Goal: Task Accomplishment & Management: Complete application form

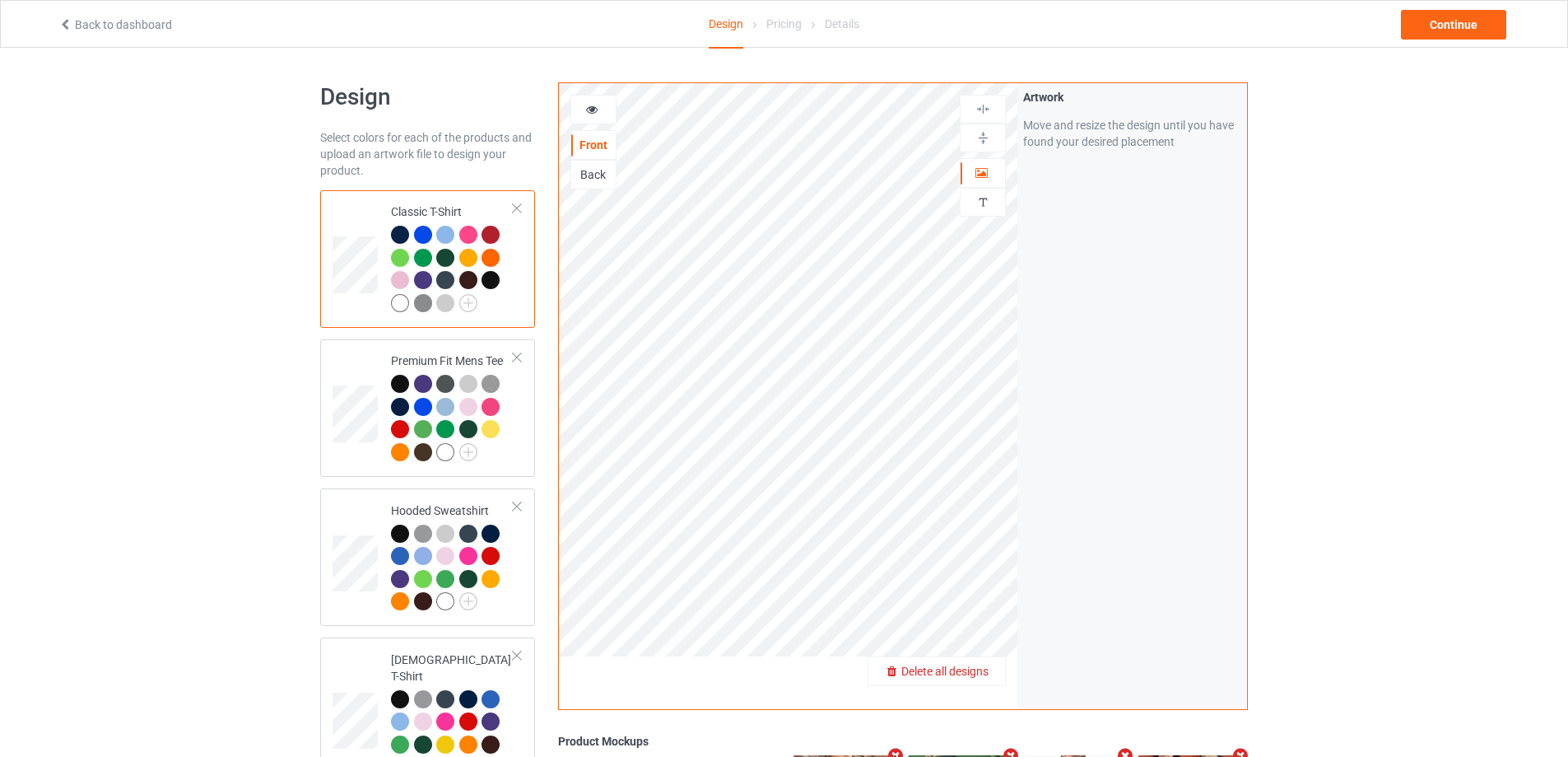
click at [977, 675] on span "Delete all designs" at bounding box center [946, 671] width 88 height 13
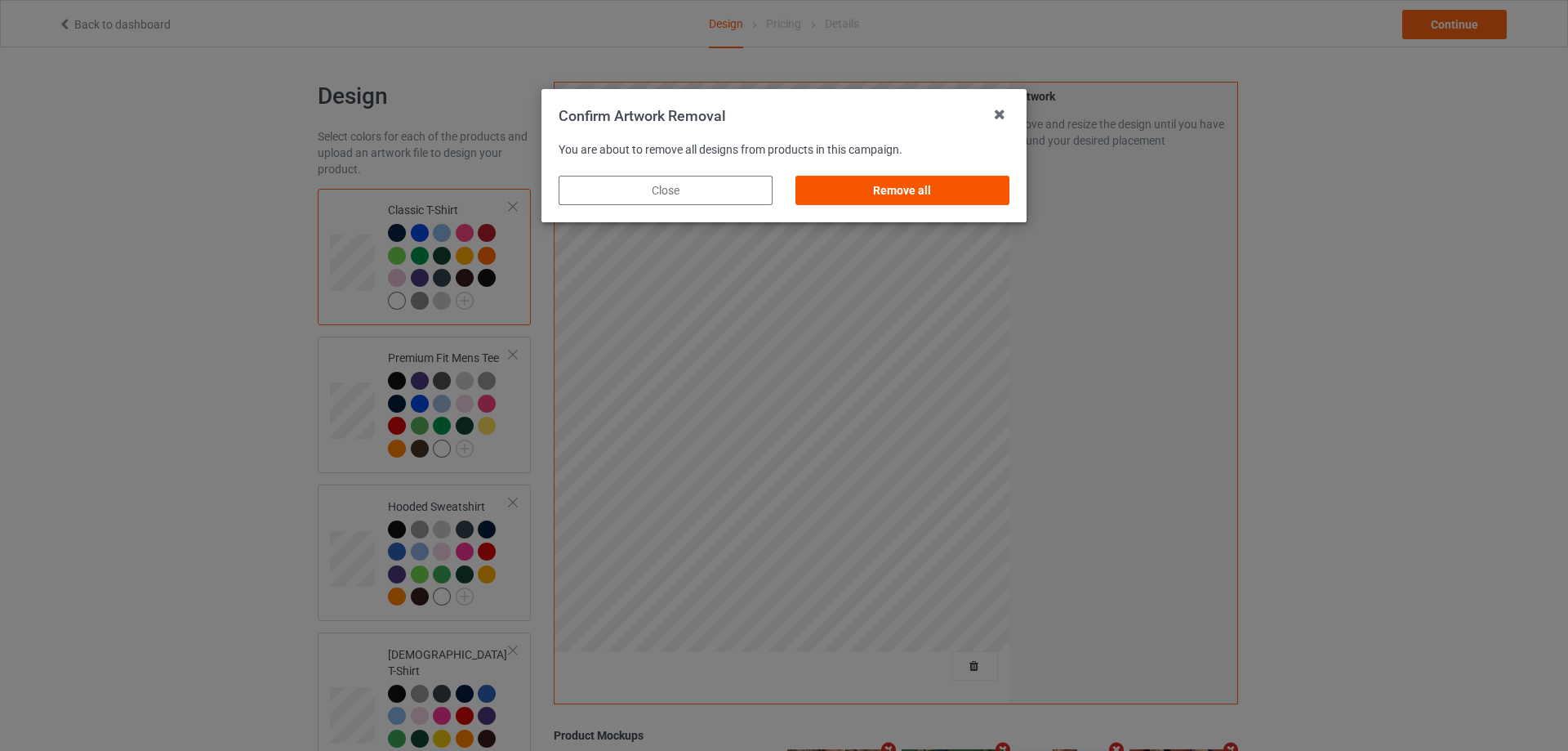
click at [942, 183] on div "Remove all" at bounding box center [902, 190] width 214 height 29
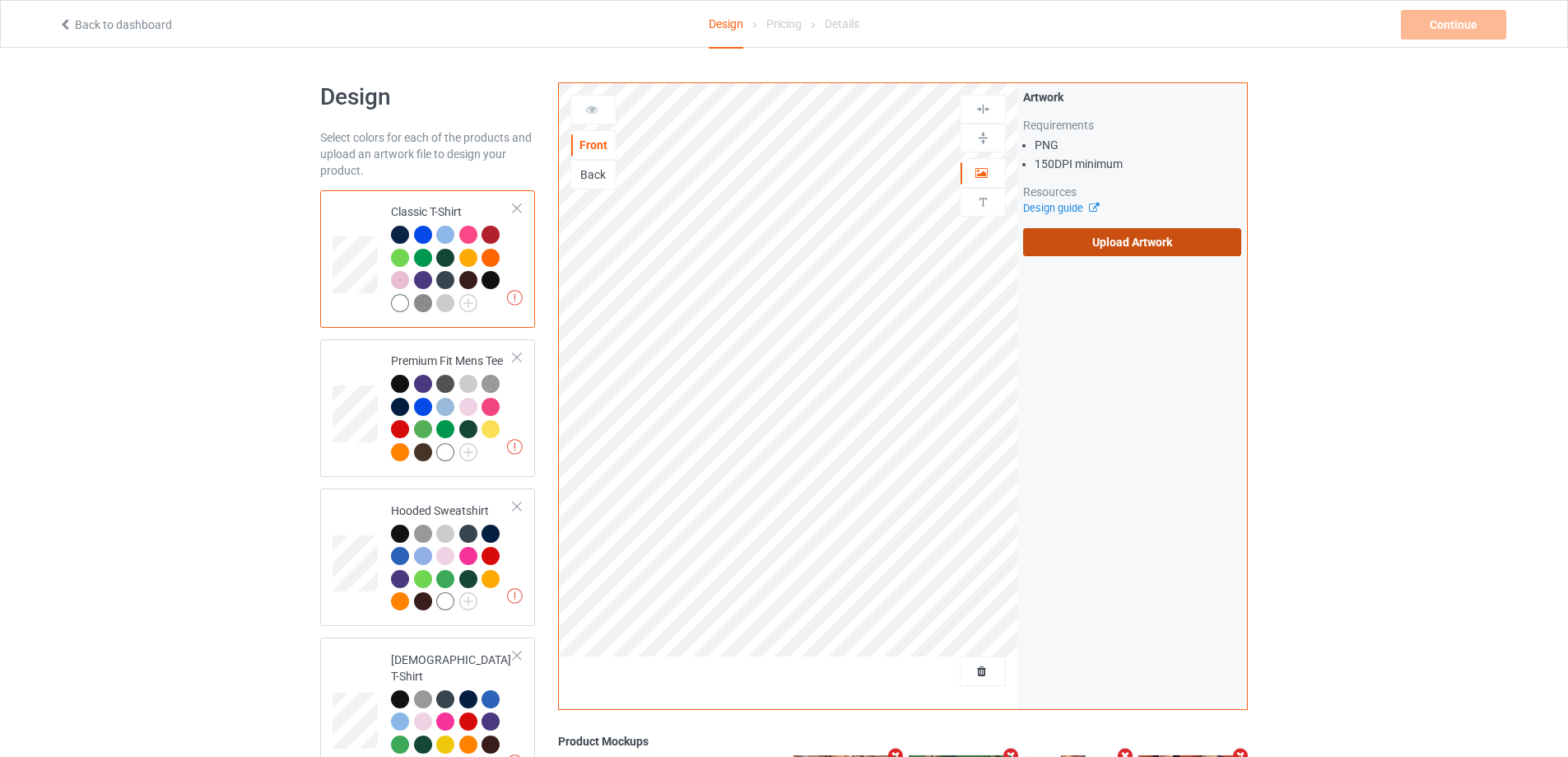
click at [1120, 241] on label "Upload Artwork" at bounding box center [1131, 241] width 218 height 28
click at [0, 0] on input "Upload Artwork" at bounding box center [0, 0] width 0 height 0
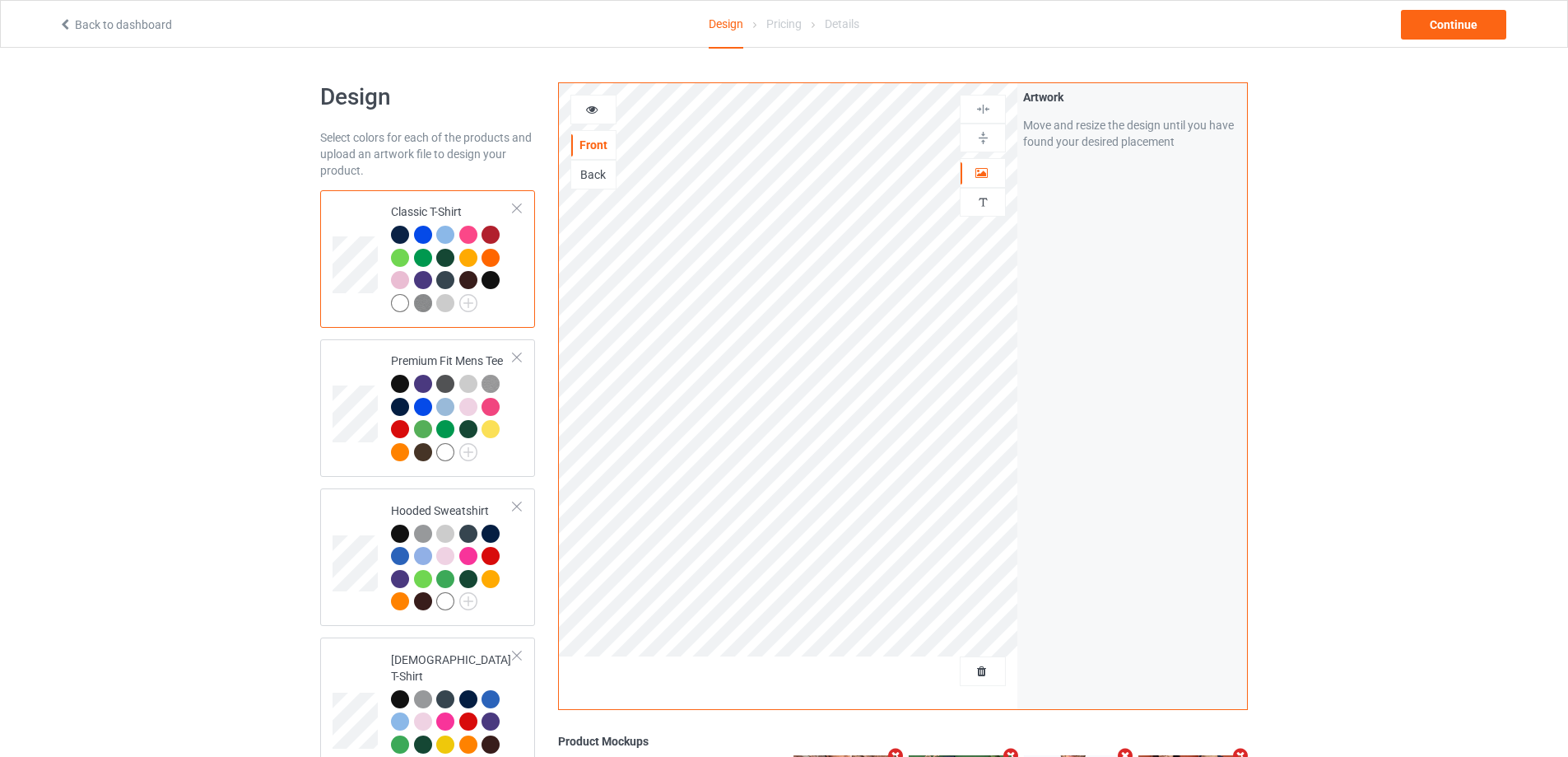
click at [1463, 9] on div "Back to dashboard Design Pricing Details Continue" at bounding box center [784, 24] width 1475 height 46
click at [1461, 10] on div "Continue" at bounding box center [1454, 24] width 106 height 30
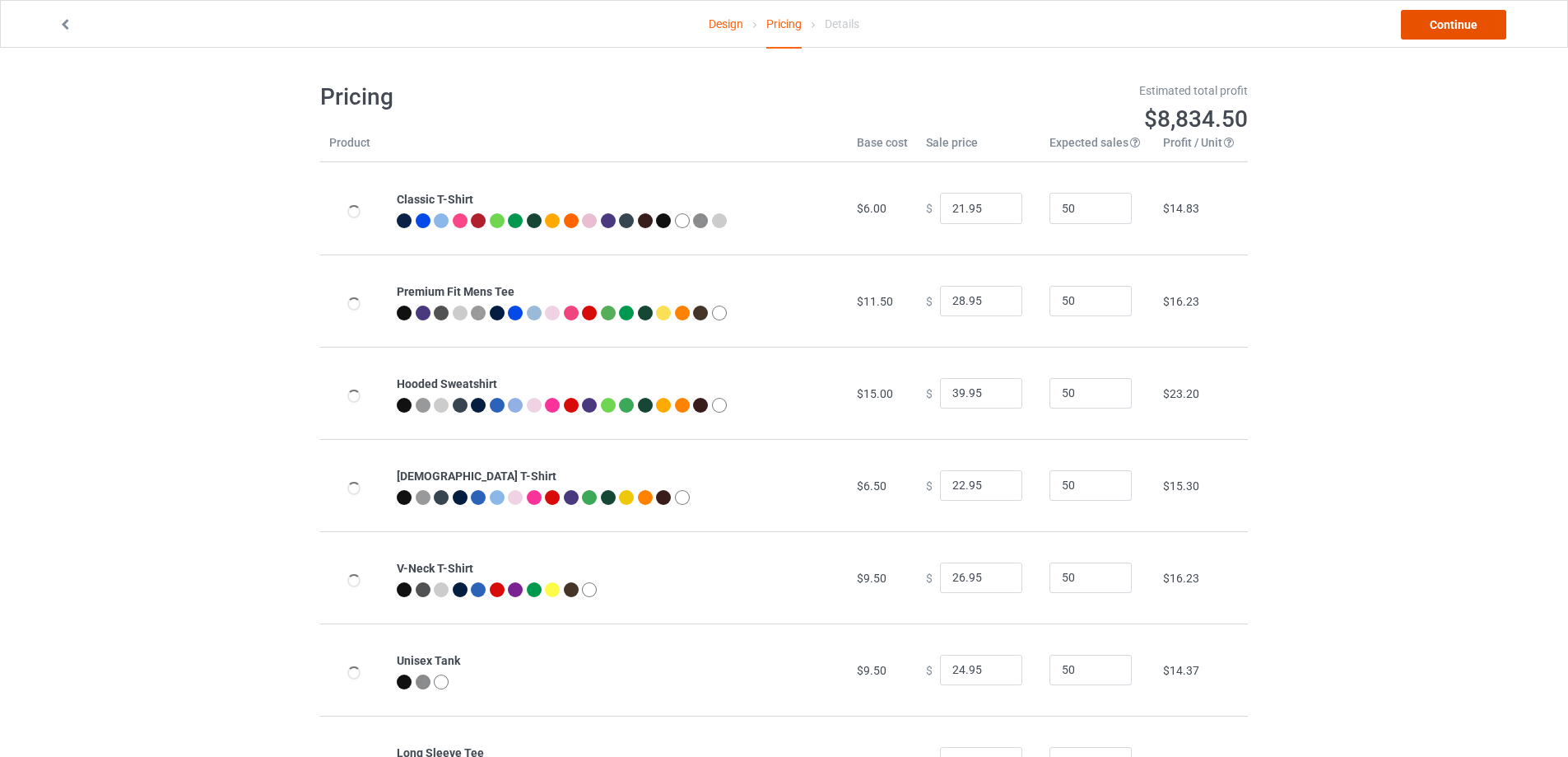
click at [1461, 17] on link "Continue" at bounding box center [1454, 24] width 106 height 30
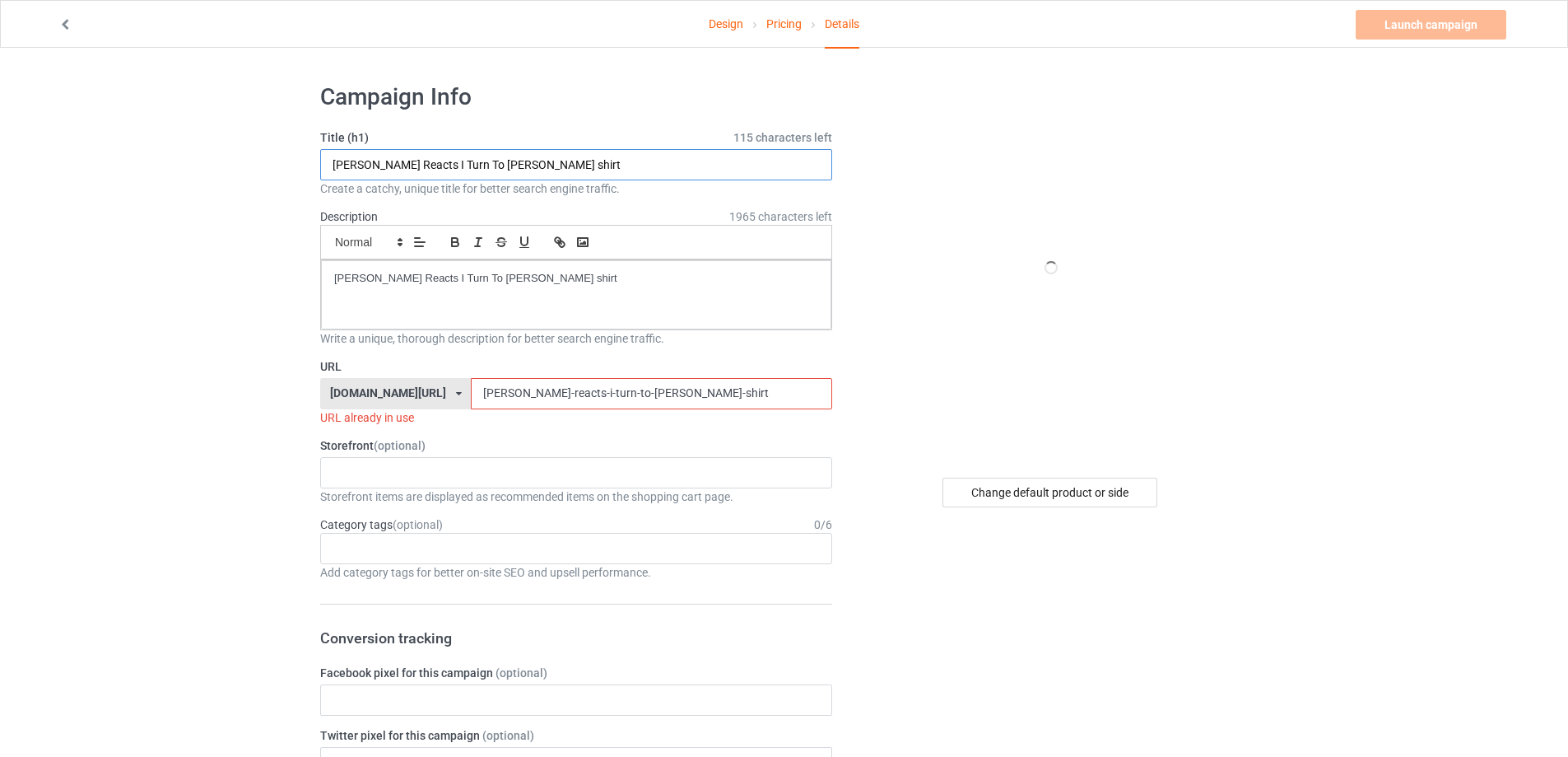
paste input "Across Five Aprils I Remember Our Favorite Time"
type input "Across Five Aprils I Remember Our Favorite Times shirt"
drag, startPoint x: 403, startPoint y: 281, endPoint x: 63, endPoint y: 279, distance: 340.0
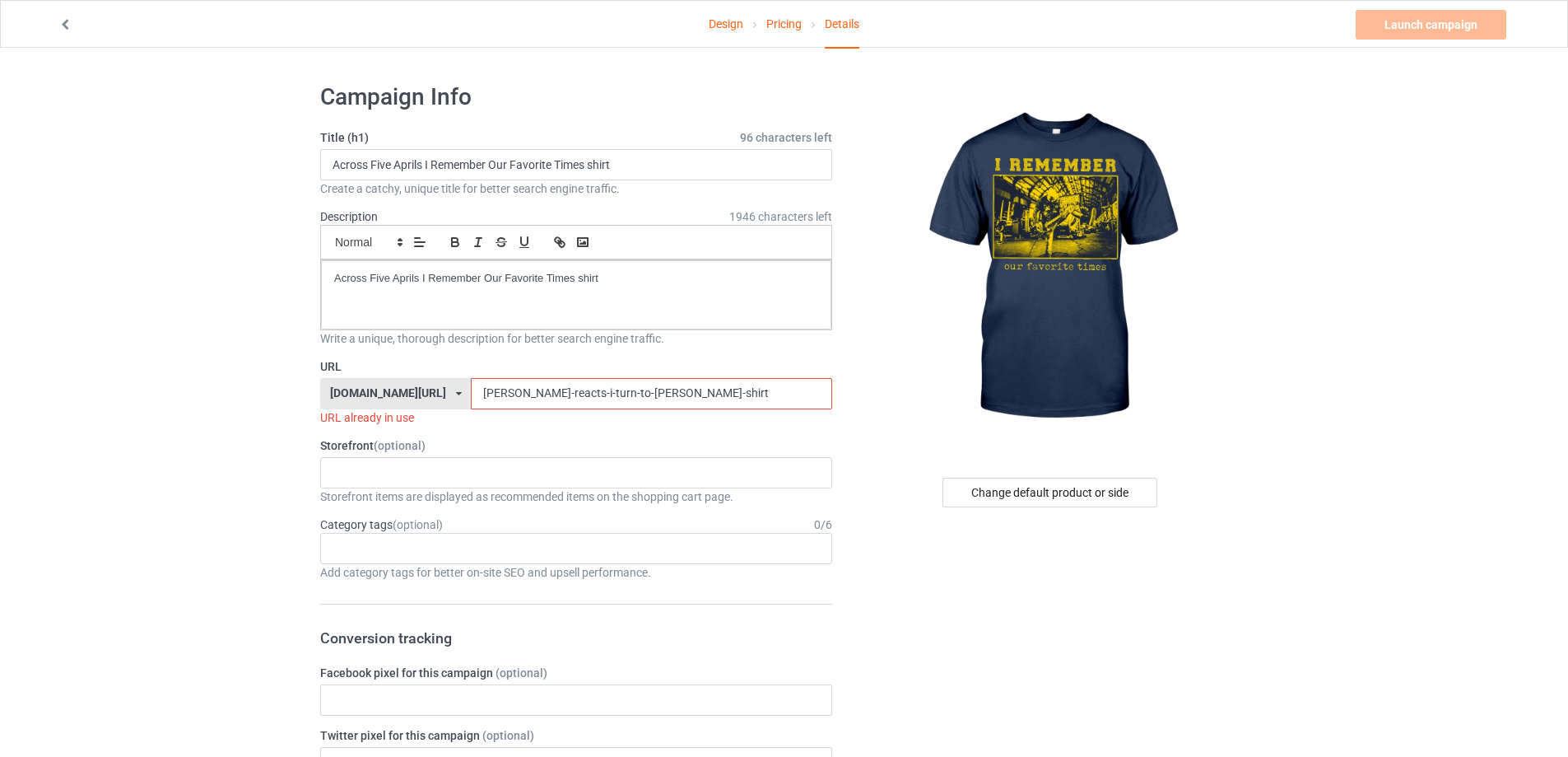
drag, startPoint x: 661, startPoint y: 394, endPoint x: 239, endPoint y: 393, distance: 422.0
paste input "across-five-aprils-i-remember-our-favorite-times-s"
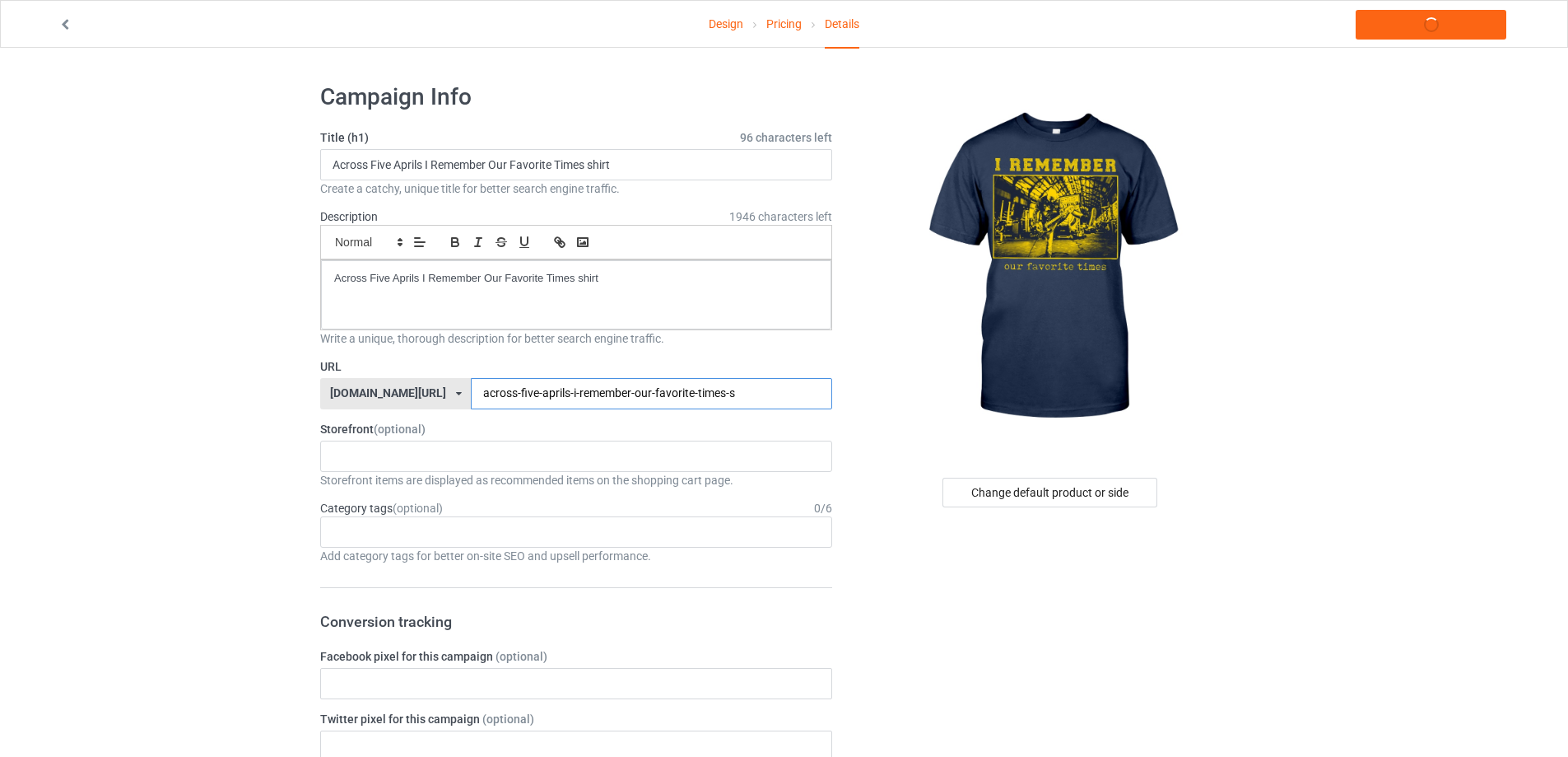
type input "across-five-aprils-i-remember-our-favorite-times-s"
drag, startPoint x: 649, startPoint y: 276, endPoint x: 0, endPoint y: 270, distance: 649.0
copy p "Across Five Aprils I Remember Our Favorite Times shirt"
click at [1450, 27] on link "Launch campaign" at bounding box center [1431, 24] width 151 height 30
